Goal: Find specific page/section: Find specific page/section

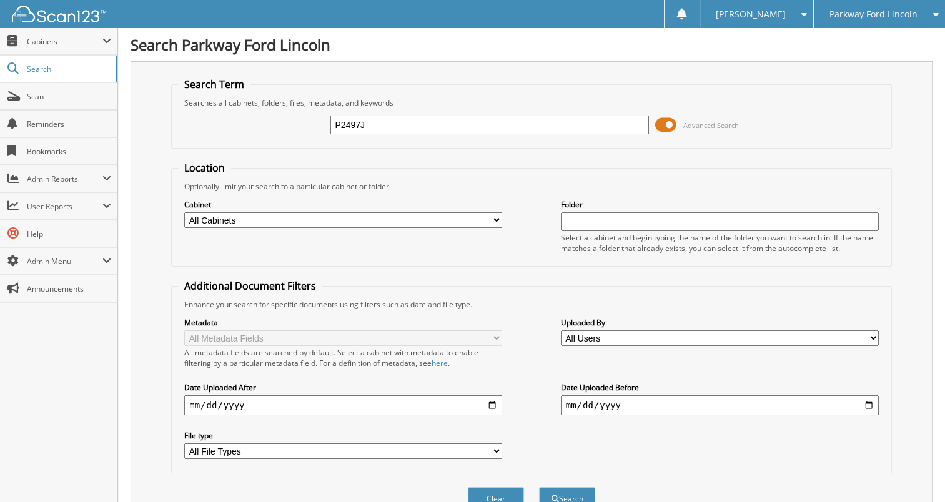
type input "P2497J"
click at [539, 487] on button "Search" at bounding box center [567, 498] width 56 height 23
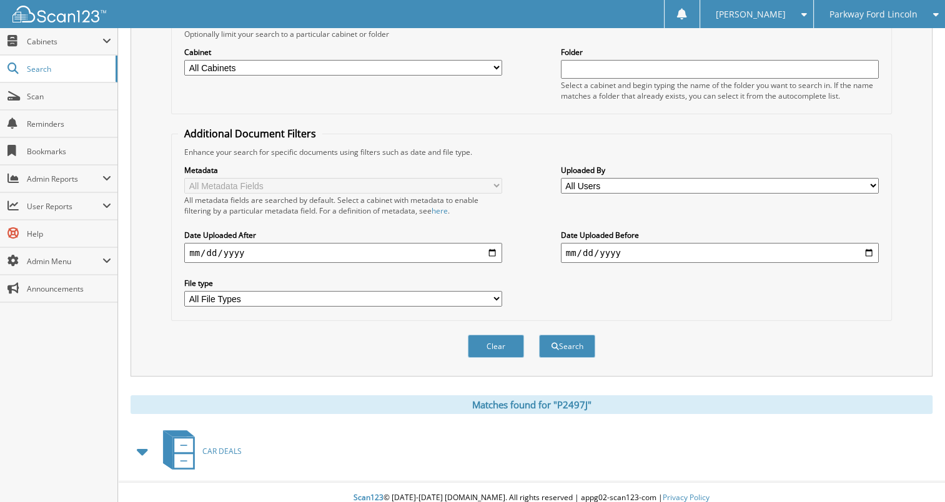
click at [146, 441] on span at bounding box center [142, 452] width 17 height 22
click at [214, 446] on span "CAR DEALS" at bounding box center [221, 451] width 39 height 11
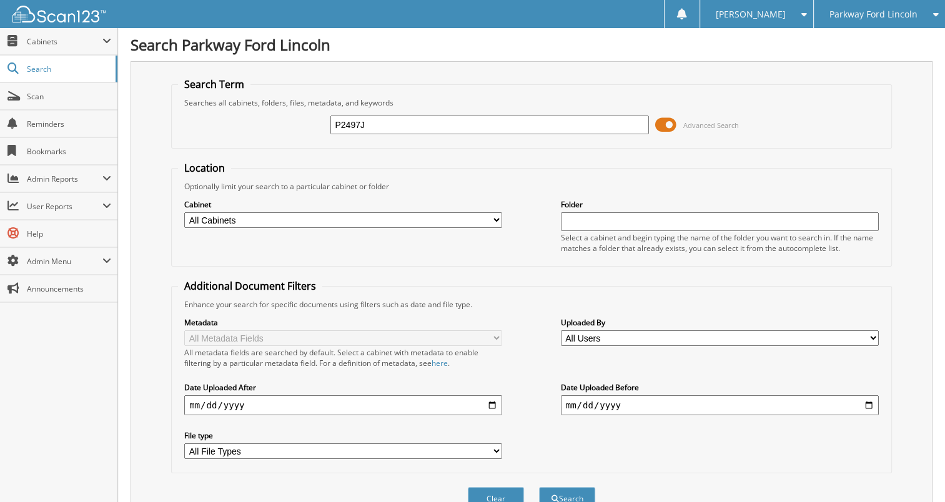
click at [378, 117] on input "P2497J" at bounding box center [490, 125] width 318 height 19
paste input "BSH894"
click at [378, 117] on input "BSH894" at bounding box center [490, 125] width 318 height 19
type input "BSH894"
click at [539, 487] on button "Search" at bounding box center [567, 498] width 56 height 23
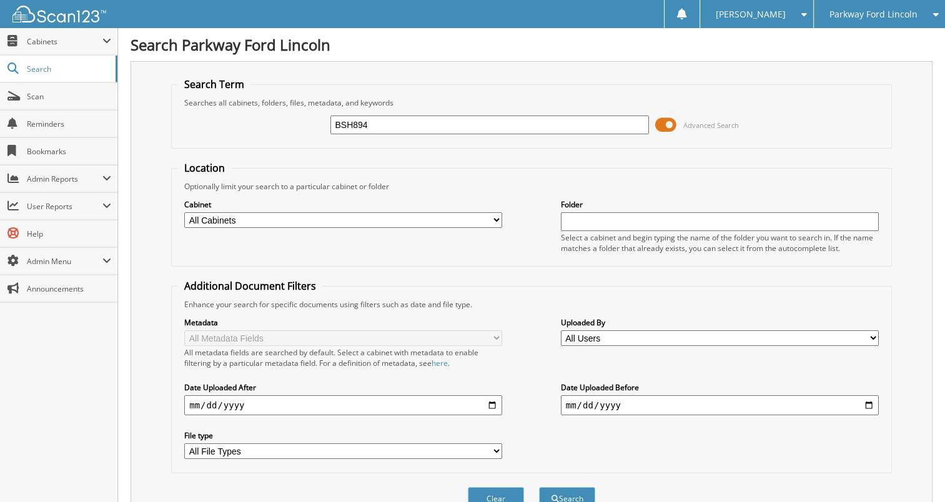
scroll to position [183, 0]
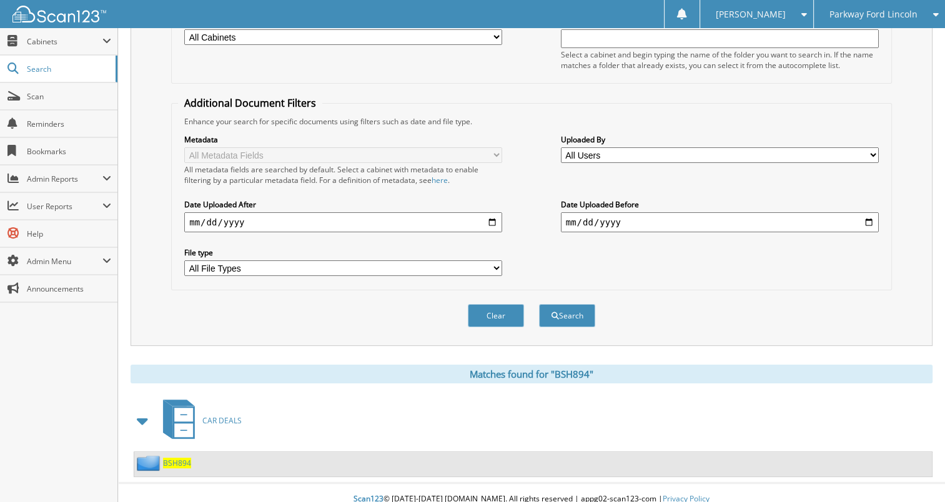
click at [170, 458] on span "BSH894" at bounding box center [177, 463] width 28 height 11
